Goal: Navigation & Orientation: Find specific page/section

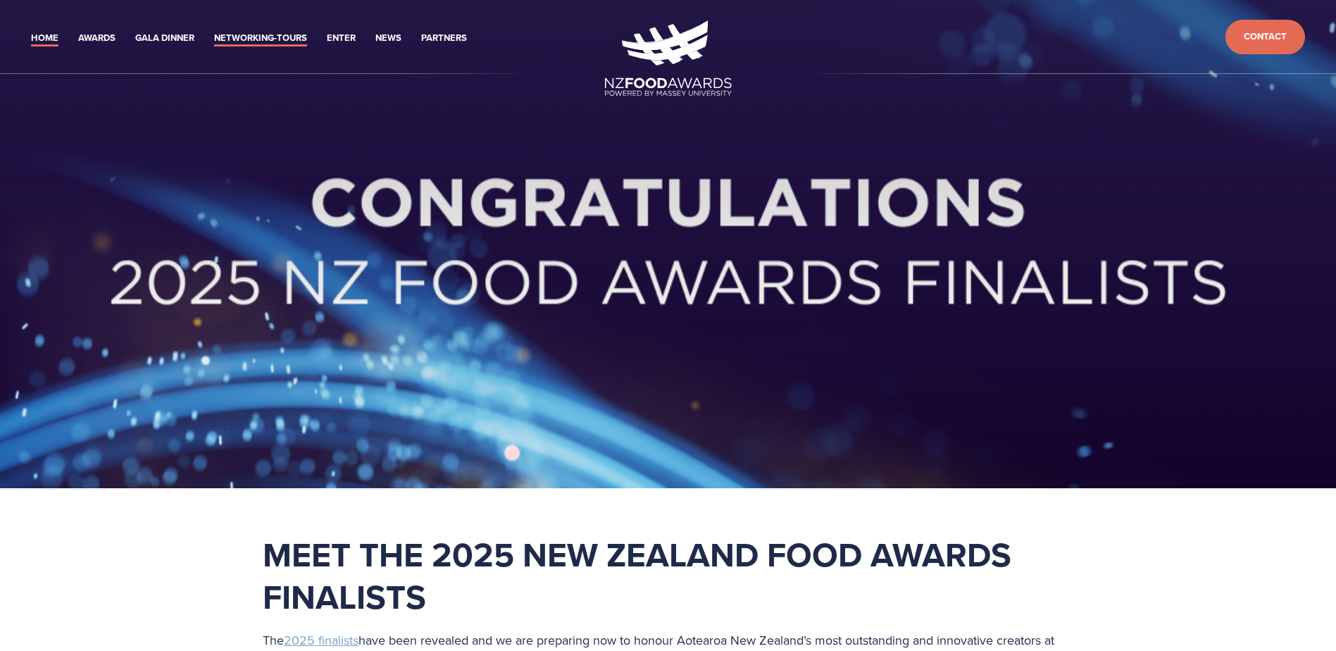
click at [256, 32] on link "Networking-Tours" at bounding box center [260, 38] width 93 height 16
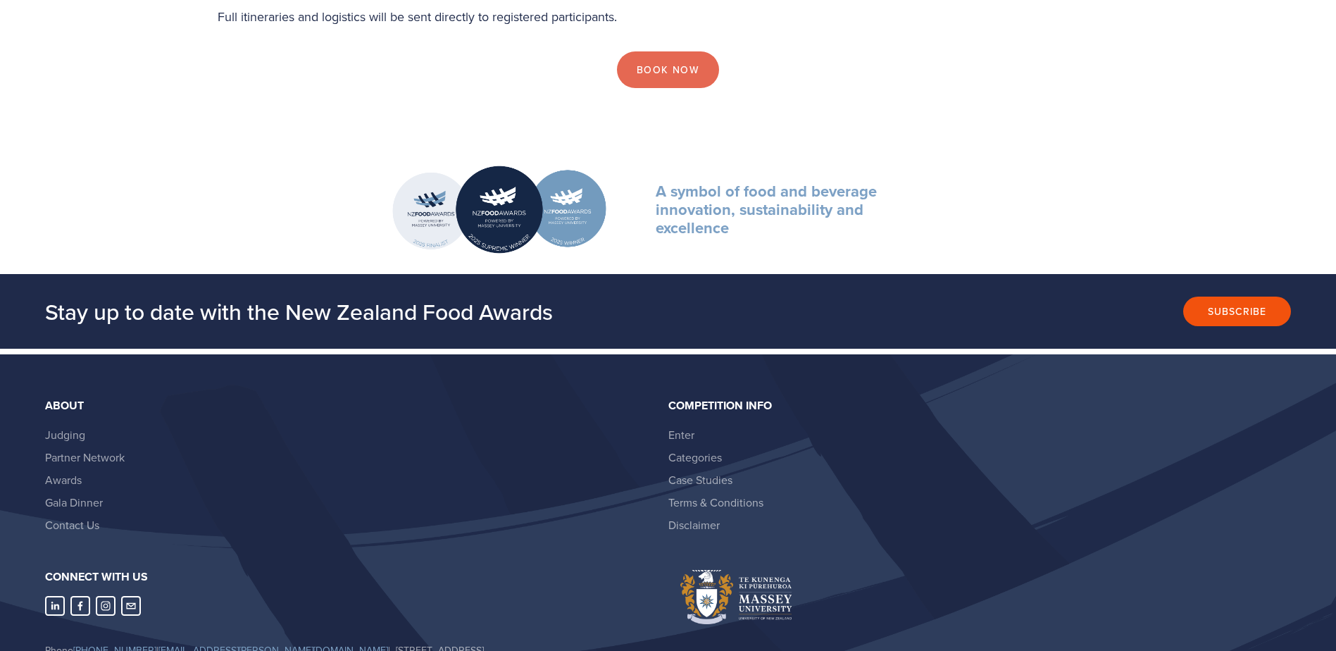
scroll to position [1338, 0]
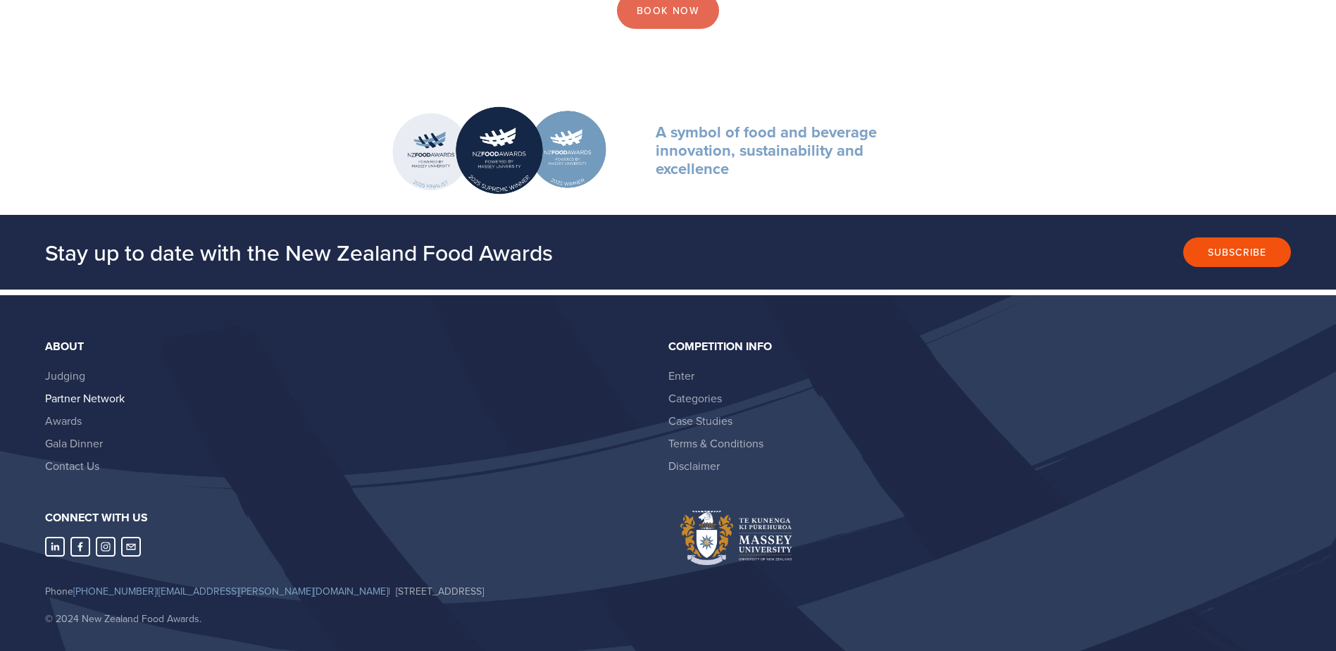
click at [91, 390] on link "Partner Network" at bounding box center [85, 397] width 80 height 15
